Goal: Task Accomplishment & Management: Use online tool/utility

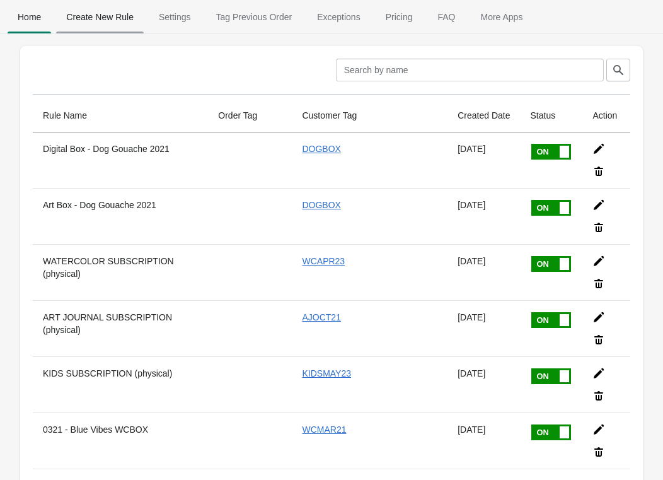
click at [112, 13] on span "Create New Rule" at bounding box center [100, 17] width 88 height 23
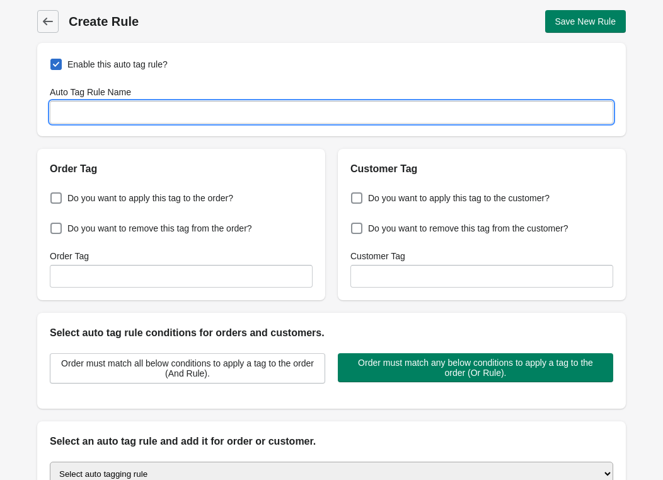
click at [150, 108] on input "Auto Tag Rule Name" at bounding box center [332, 112] width 564 height 23
type input "WCSEP25"
click at [371, 197] on span "Do you want to apply this tag to the customer?" at bounding box center [459, 198] width 182 height 13
click at [354, 195] on input "Do you want to apply this tag to the customer?" at bounding box center [354, 194] width 1 height 1
checkbox input "true"
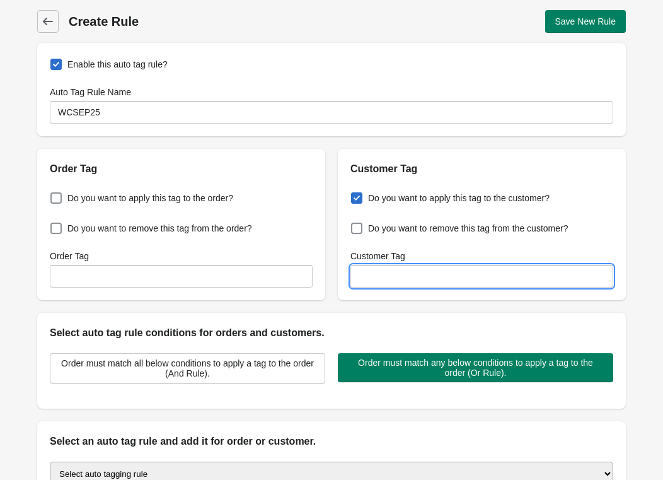
click at [397, 279] on input "Customer Tag" at bounding box center [482, 276] width 263 height 23
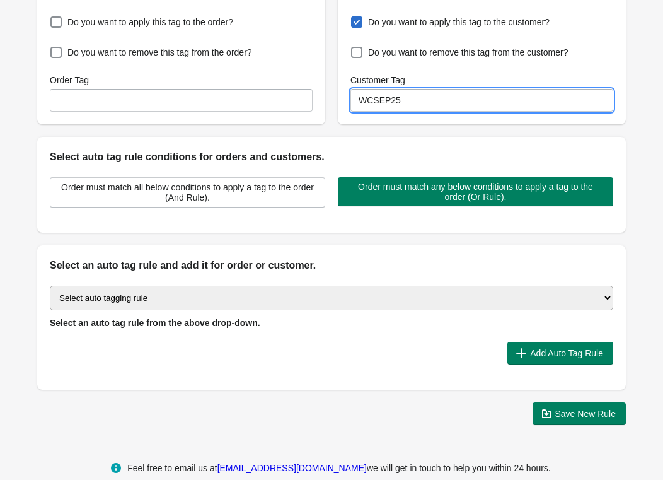
scroll to position [181, 0]
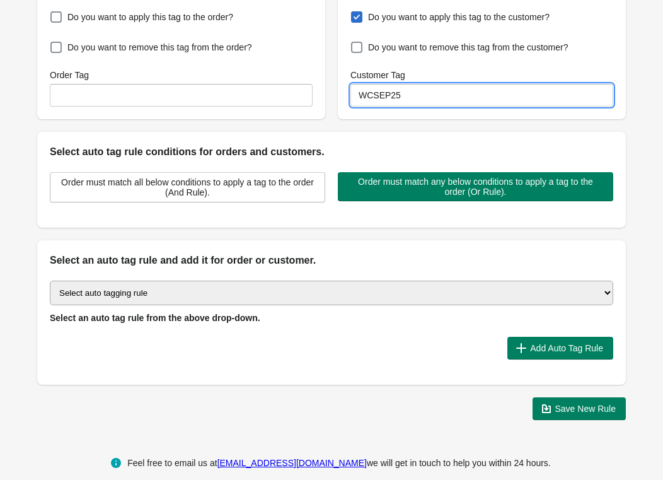
type input "WCSEP25"
click at [311, 294] on select "Select auto tagging rule Tag by order amount Tag based on the order count (Volu…" at bounding box center [332, 293] width 564 height 25
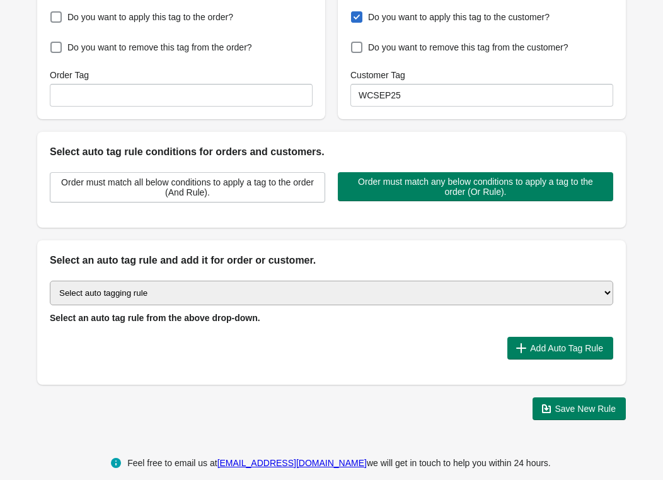
select select "23"
click at [50, 281] on select "Select auto tagging rule Tag by order amount Tag based on the order count (Volu…" at bounding box center [332, 293] width 564 height 25
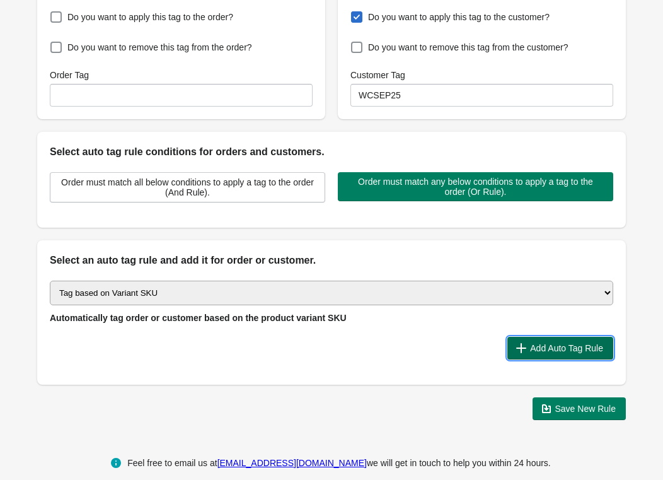
click at [540, 353] on span "Add Auto Tag Rule" at bounding box center [561, 348] width 86 height 13
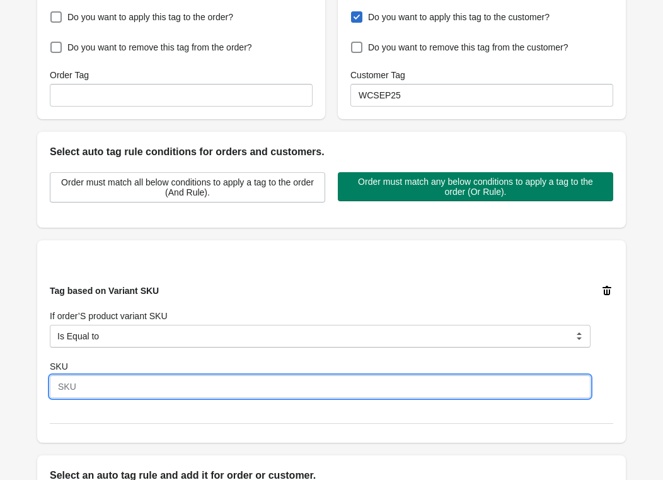
click at [98, 384] on input "SKU" at bounding box center [320, 386] width 541 height 23
type input "S"
click at [103, 385] on input "SKU" at bounding box center [320, 386] width 541 height 23
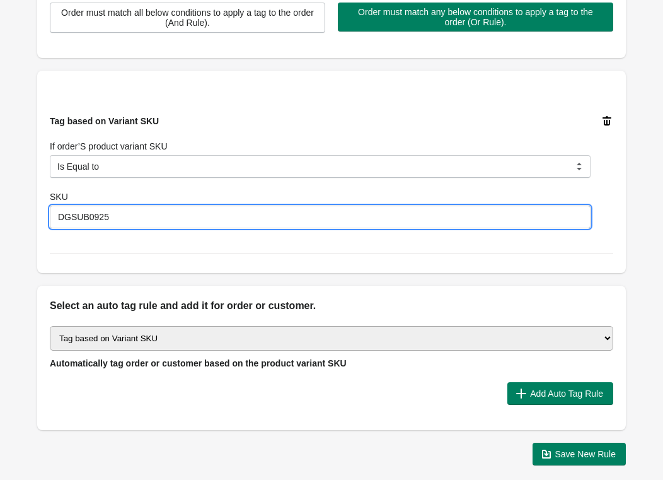
scroll to position [350, 0]
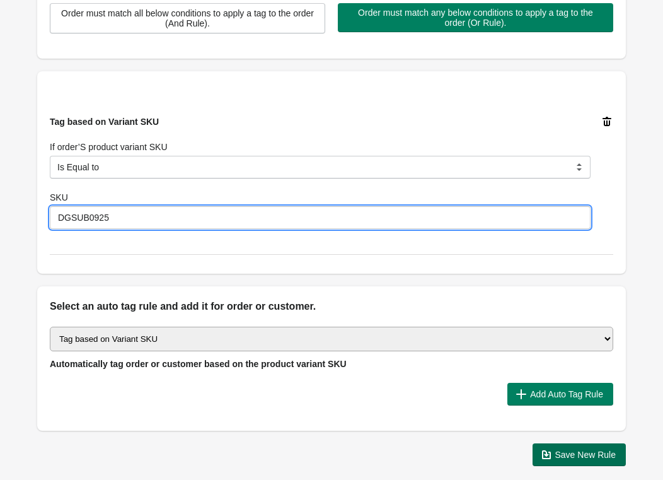
type input "DGSUB0925"
click at [576, 459] on span "Save New Rule" at bounding box center [586, 455] width 61 height 10
